Goal: Information Seeking & Learning: Learn about a topic

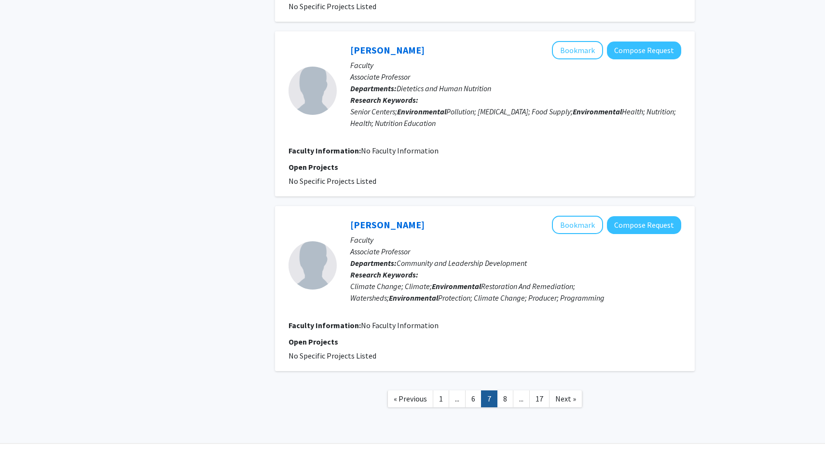
scroll to position [1356, 0]
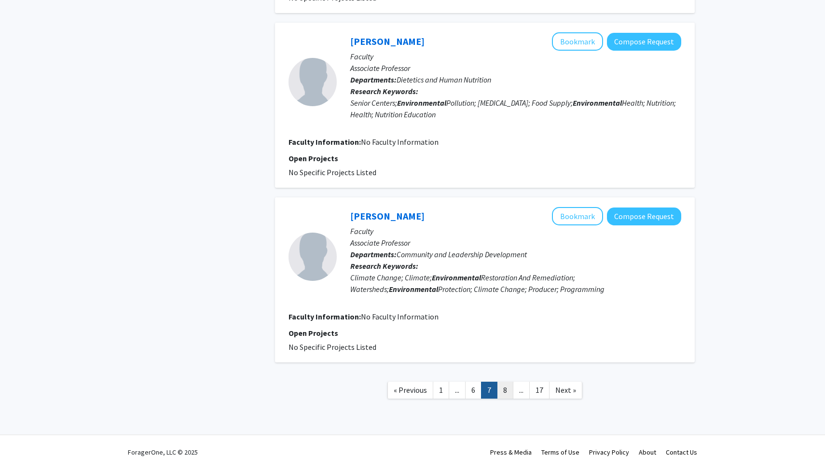
click at [507, 387] on link "8" at bounding box center [505, 390] width 16 height 17
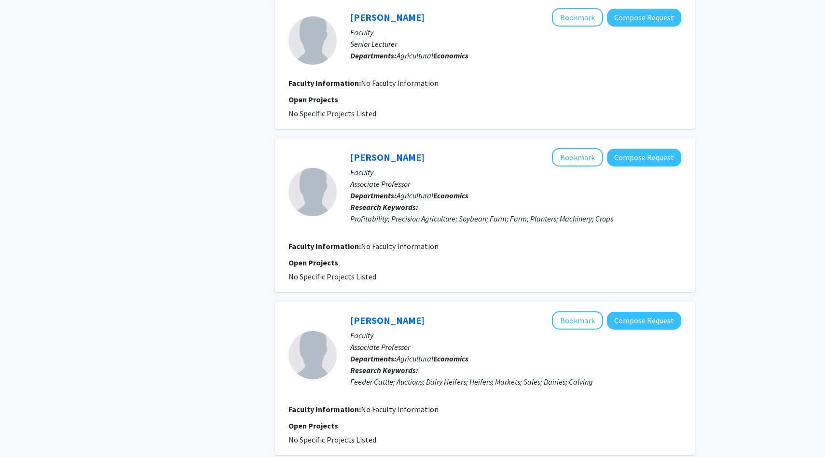
scroll to position [1407, 0]
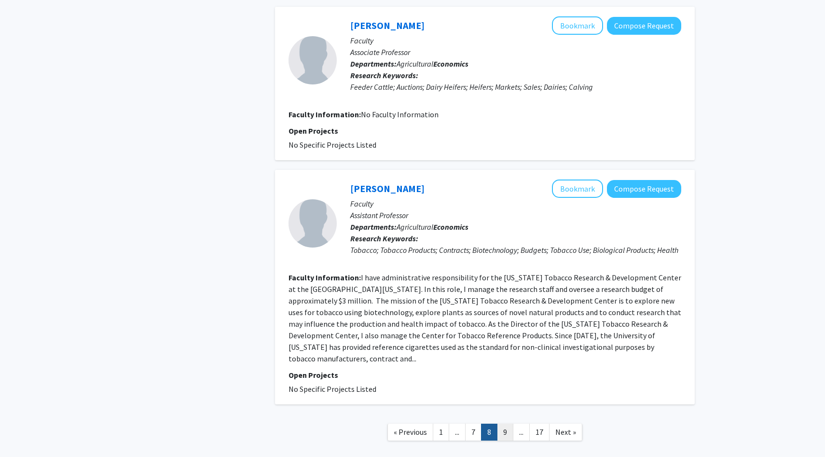
click at [504, 424] on link "9" at bounding box center [505, 432] width 16 height 17
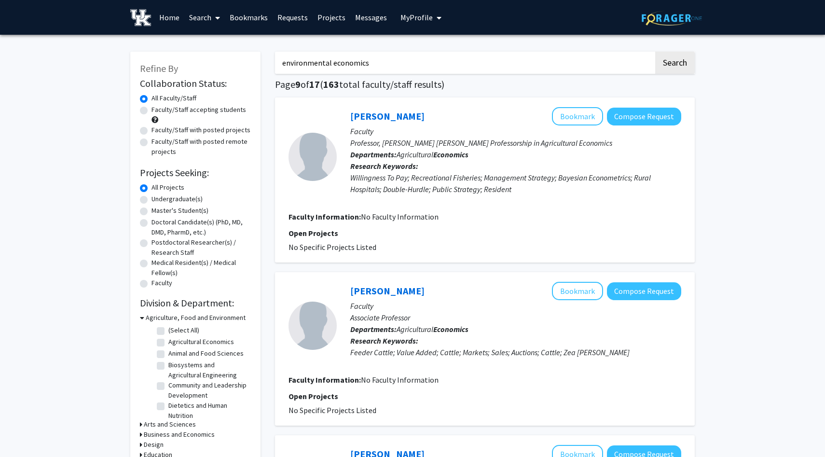
click at [433, 18] on span "My profile dropdown to access profile and logout" at bounding box center [437, 18] width 9 height 34
click at [238, 19] on link "Bookmarks" at bounding box center [249, 17] width 48 height 34
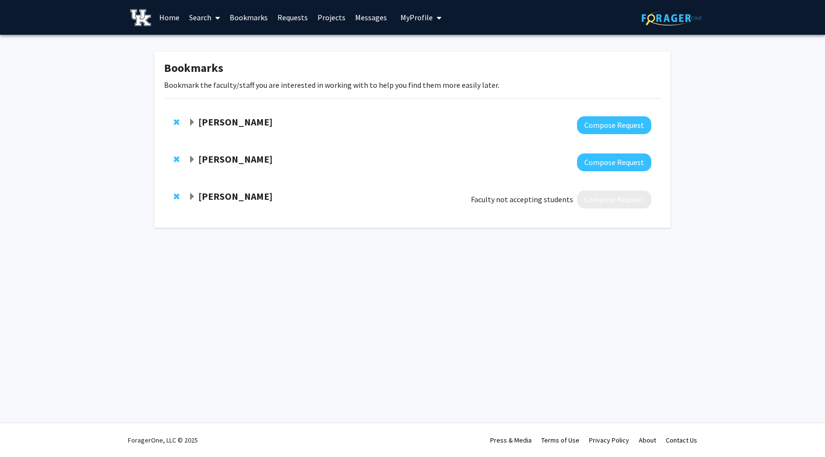
click at [192, 158] on span "Expand Lawrence Holloway Bookmark" at bounding box center [192, 160] width 8 height 8
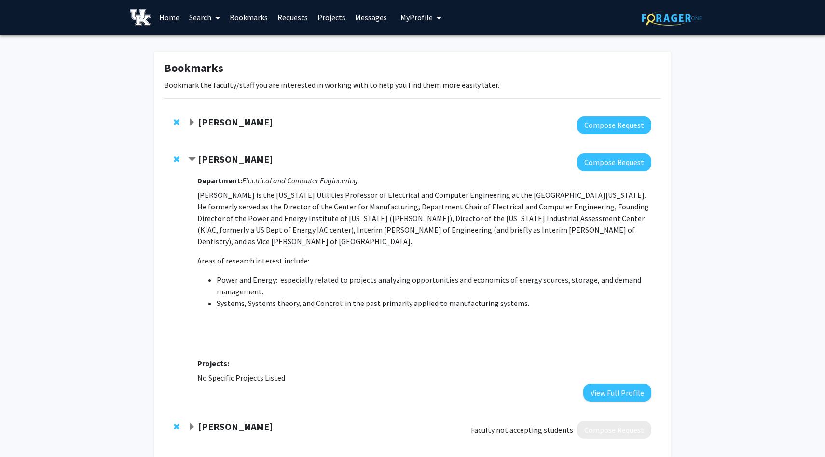
click at [193, 423] on span "Expand Eleanor Krause Bookmark" at bounding box center [192, 427] width 8 height 8
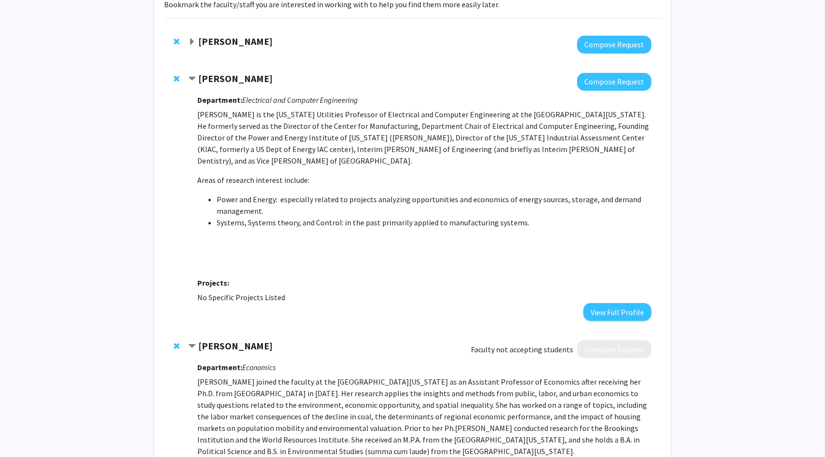
scroll to position [100, 0]
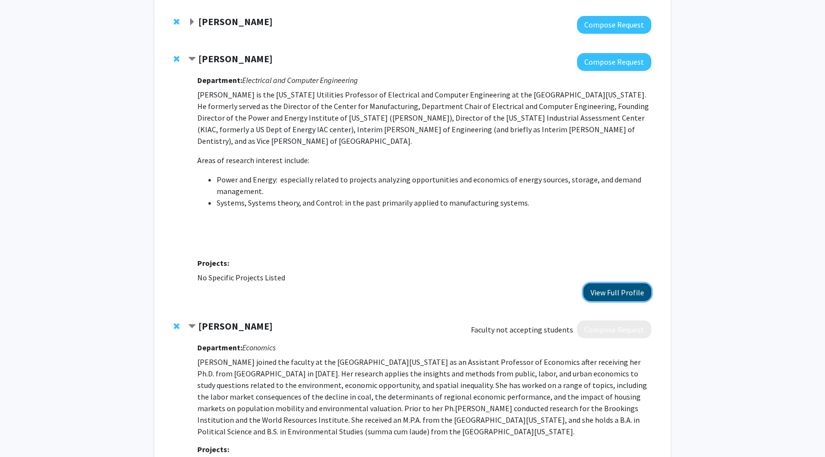
click at [610, 283] on button "View Full Profile" at bounding box center [617, 292] width 68 height 18
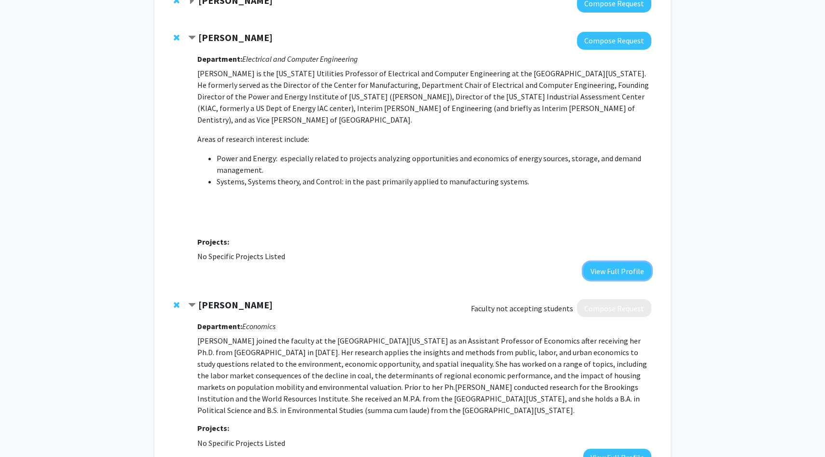
scroll to position [0, 0]
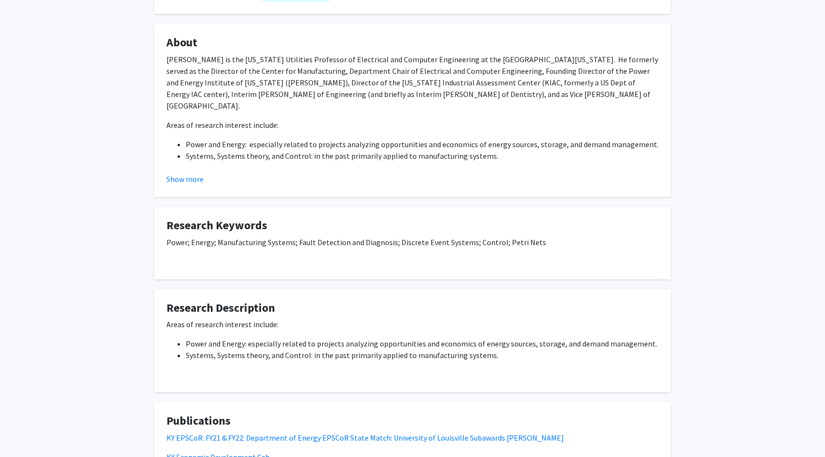
scroll to position [155, 0]
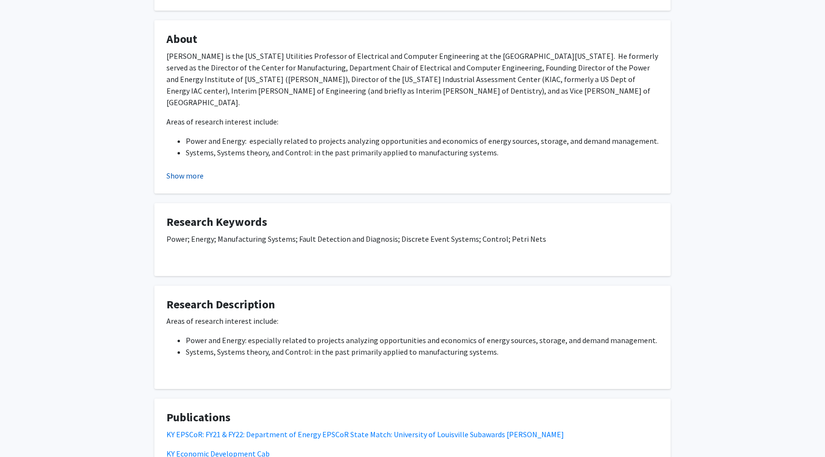
click at [189, 175] on button "Show more" at bounding box center [184, 176] width 37 height 12
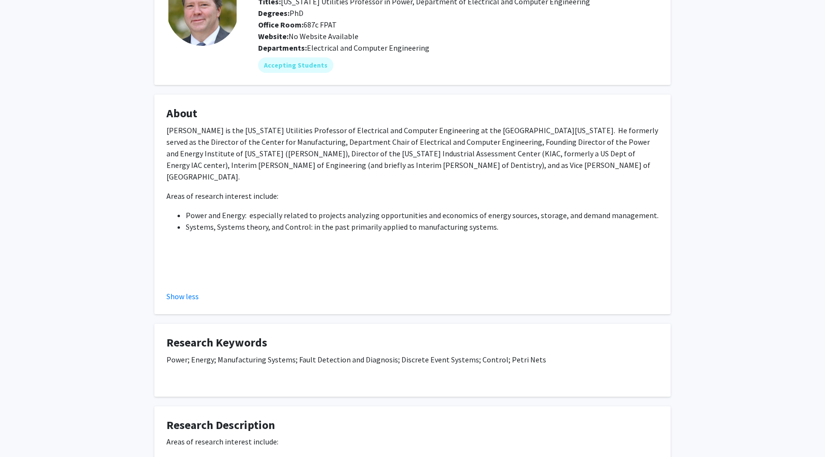
scroll to position [0, 0]
